Goal: Register for event/course

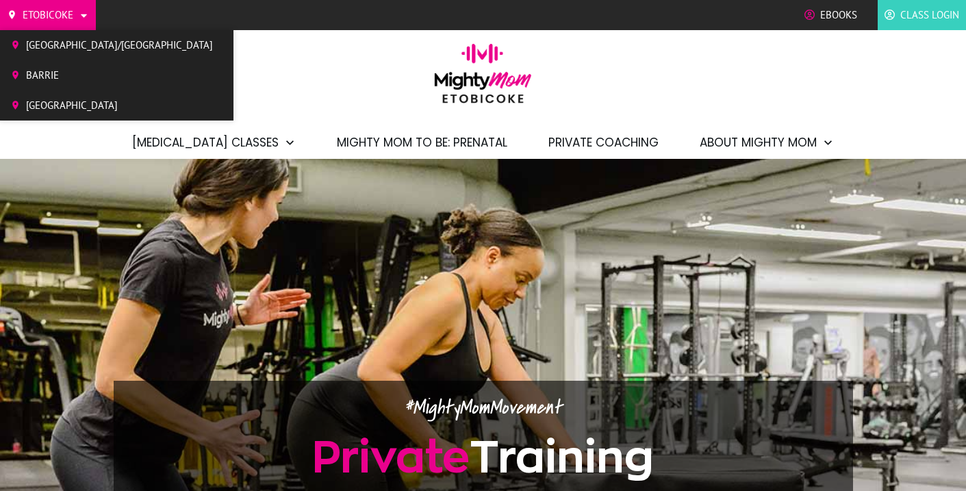
click at [76, 13] on link "Etobicoke" at bounding box center [48, 15] width 82 height 21
click at [73, 5] on span "Etobicoke" at bounding box center [48, 15] width 51 height 21
click at [84, 10] on icon at bounding box center [84, 15] width 10 height 10
click at [77, 44] on span "[GEOGRAPHIC_DATA]/[GEOGRAPHIC_DATA]" at bounding box center [119, 45] width 187 height 21
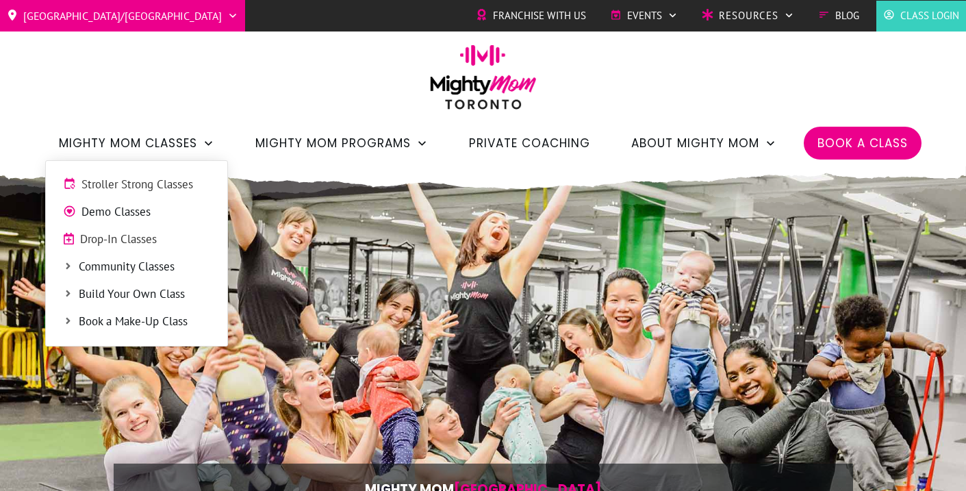
click at [172, 188] on span "Stroller Strong Classes" at bounding box center [145, 185] width 129 height 18
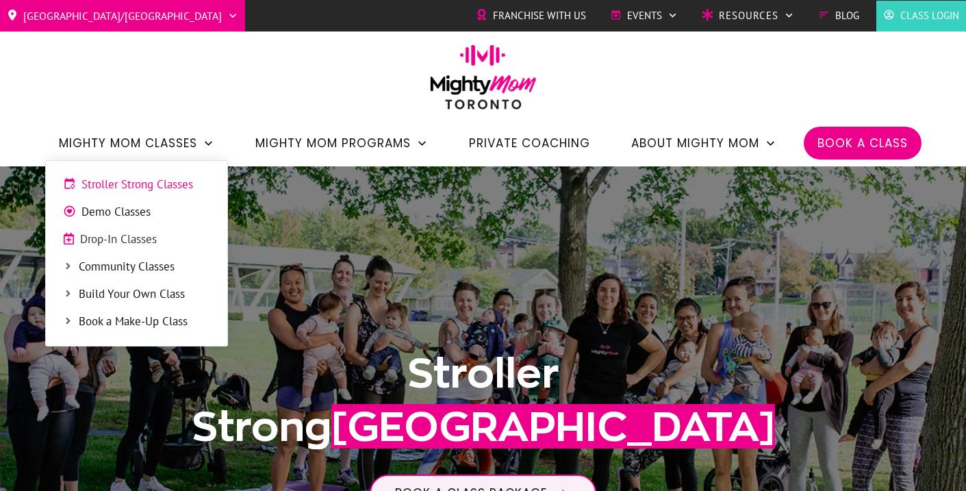
click at [138, 215] on span "Demo Classes" at bounding box center [145, 212] width 129 height 18
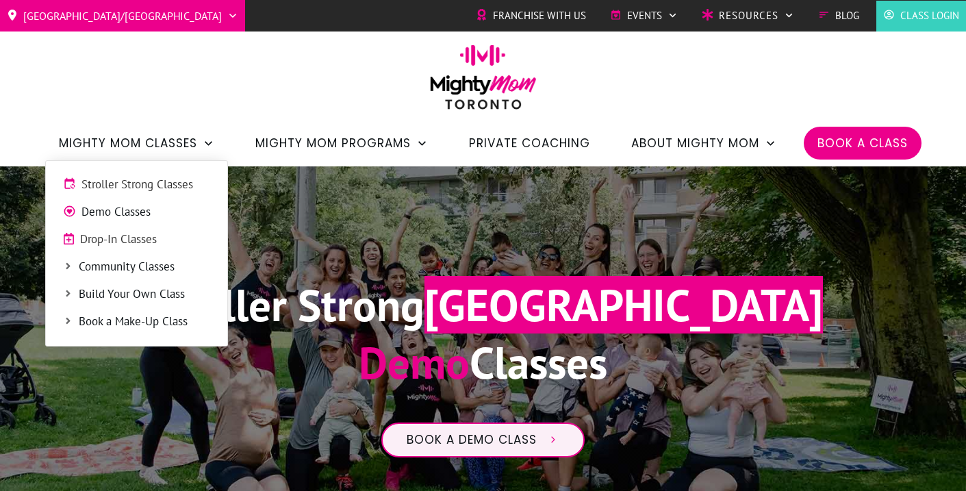
click at [147, 236] on span "Drop-In Classes" at bounding box center [145, 240] width 130 height 18
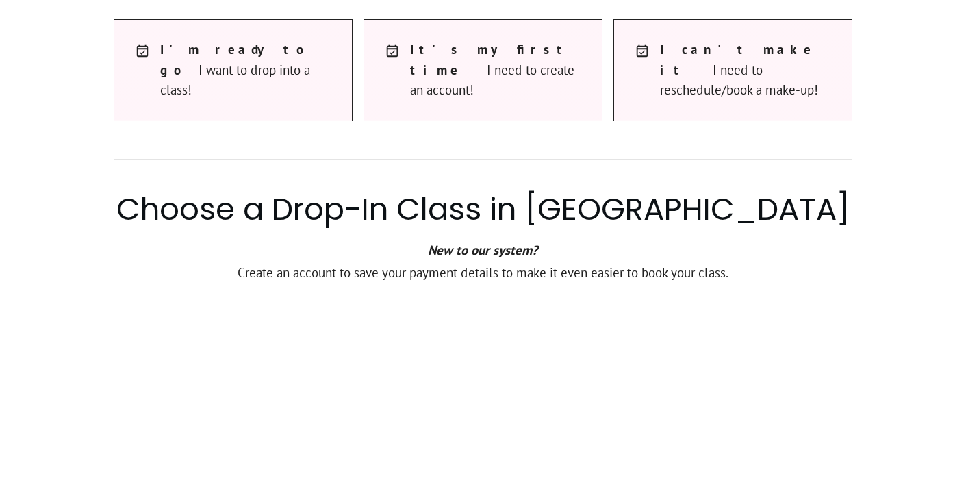
scroll to position [803, 0]
